Goal: Information Seeking & Learning: Learn about a topic

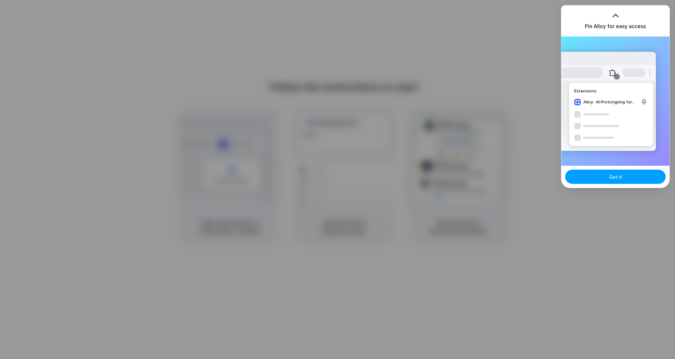
click at [613, 177] on span "Got it" at bounding box center [615, 177] width 13 height 7
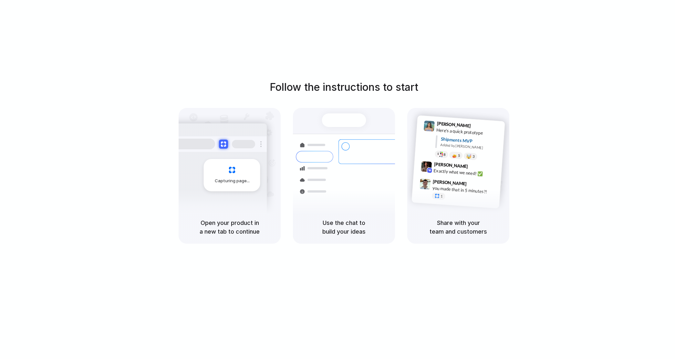
click at [532, 237] on div "Follow the instructions to start Capturing page Open your product in a new tab …" at bounding box center [343, 161] width 675 height 164
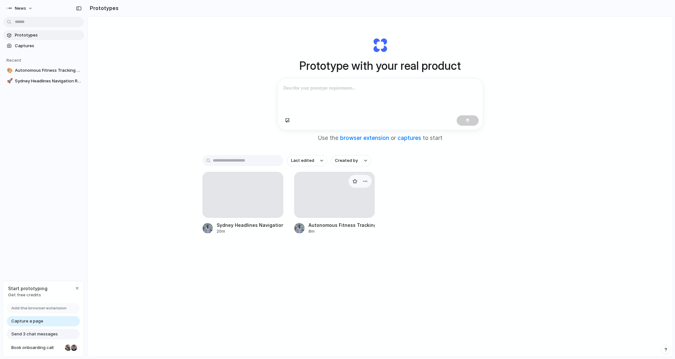
click at [326, 213] on div at bounding box center [334, 195] width 81 height 46
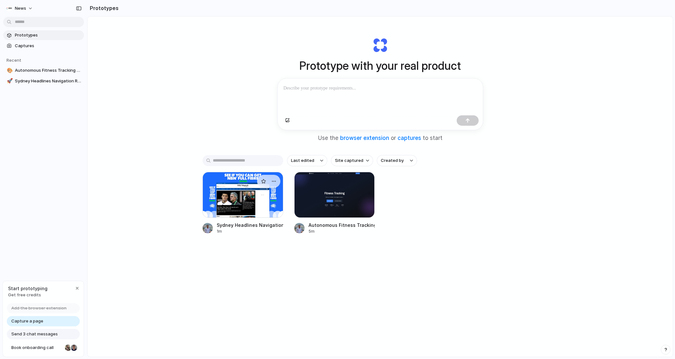
click at [269, 192] on div at bounding box center [243, 195] width 81 height 46
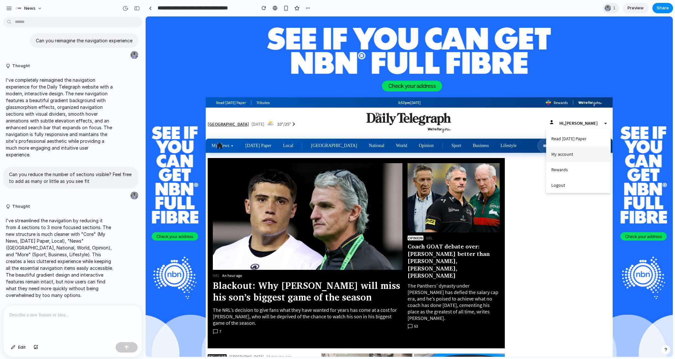
click at [584, 154] on link "My account" at bounding box center [578, 154] width 65 height 16
click at [568, 153] on link "My account" at bounding box center [578, 154] width 65 height 16
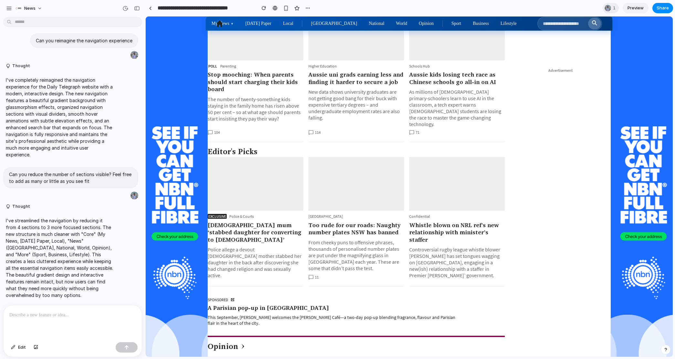
scroll to position [1486, 0]
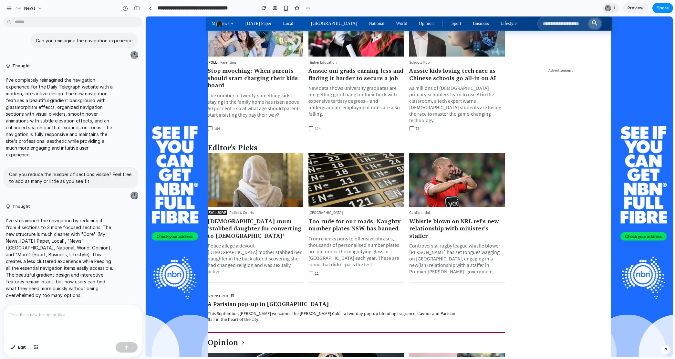
click at [31, 315] on p at bounding box center [72, 315] width 127 height 8
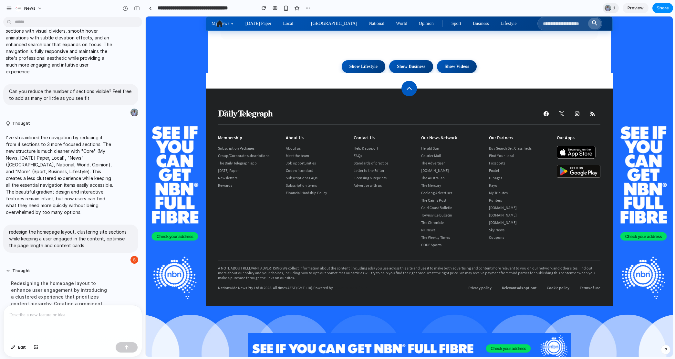
scroll to position [1357, 0]
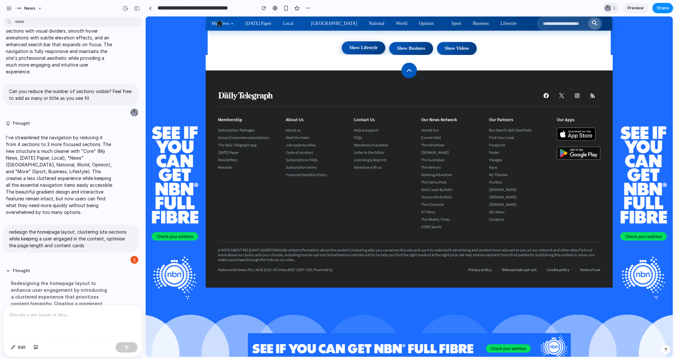
click at [367, 54] on button "Show Lifestyle" at bounding box center [364, 47] width 44 height 13
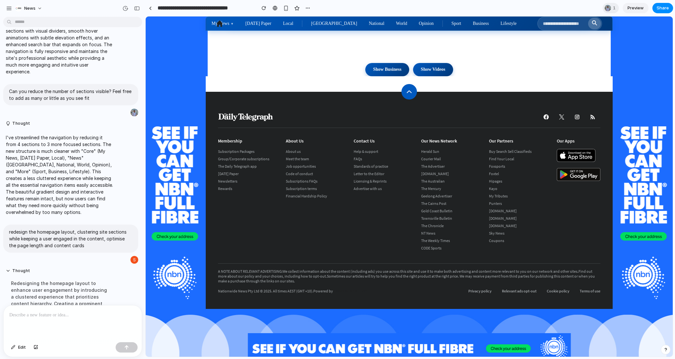
scroll to position [1842, 0]
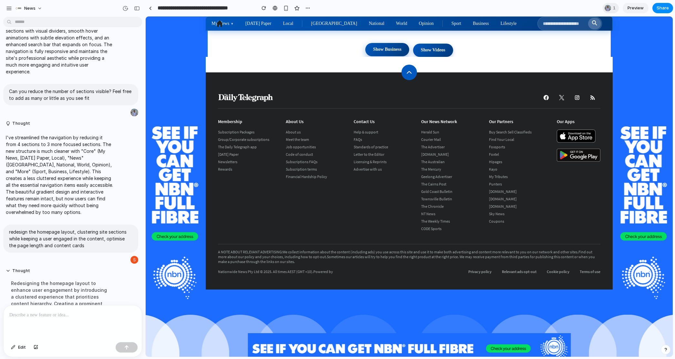
click at [385, 56] on button "Show Business" at bounding box center [387, 49] width 44 height 13
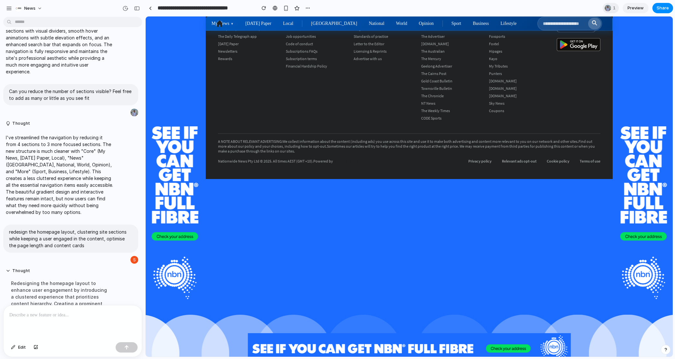
scroll to position [1680, 0]
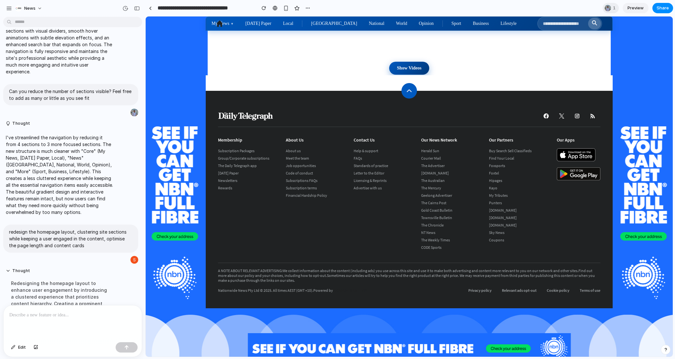
click at [404, 75] on button "Show Videos" at bounding box center [409, 68] width 40 height 13
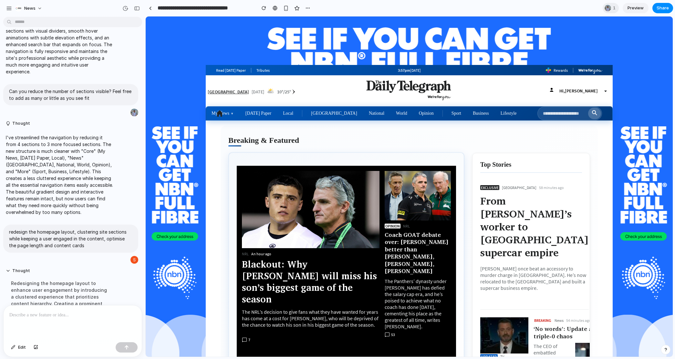
scroll to position [0, 0]
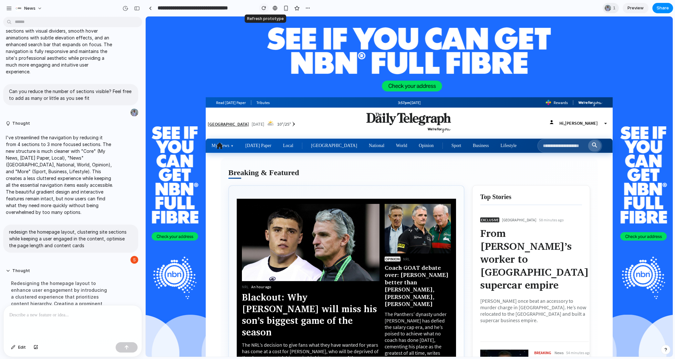
click at [264, 6] on div "button" at bounding box center [264, 8] width 5 height 5
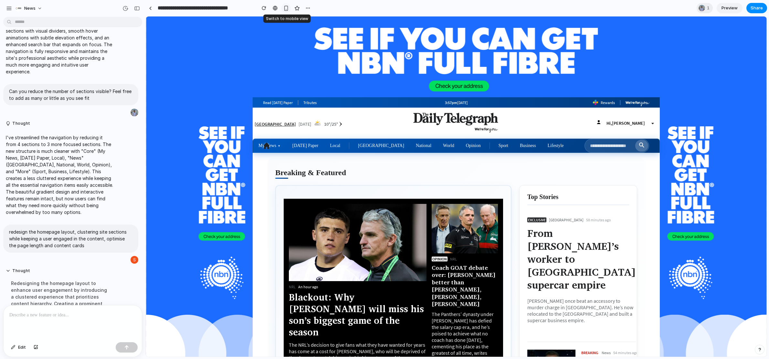
click at [286, 8] on div "button" at bounding box center [285, 7] width 5 height 5
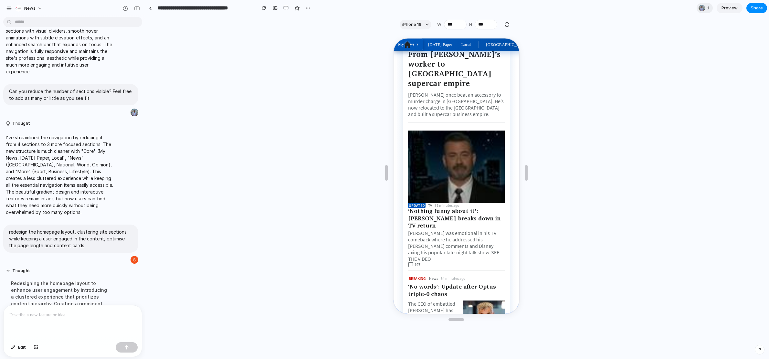
scroll to position [420, 0]
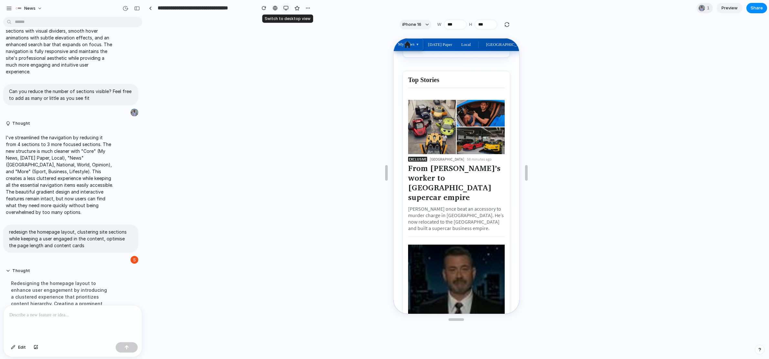
click at [287, 4] on button "button" at bounding box center [286, 8] width 10 height 10
